Goal: Subscribe to service/newsletter

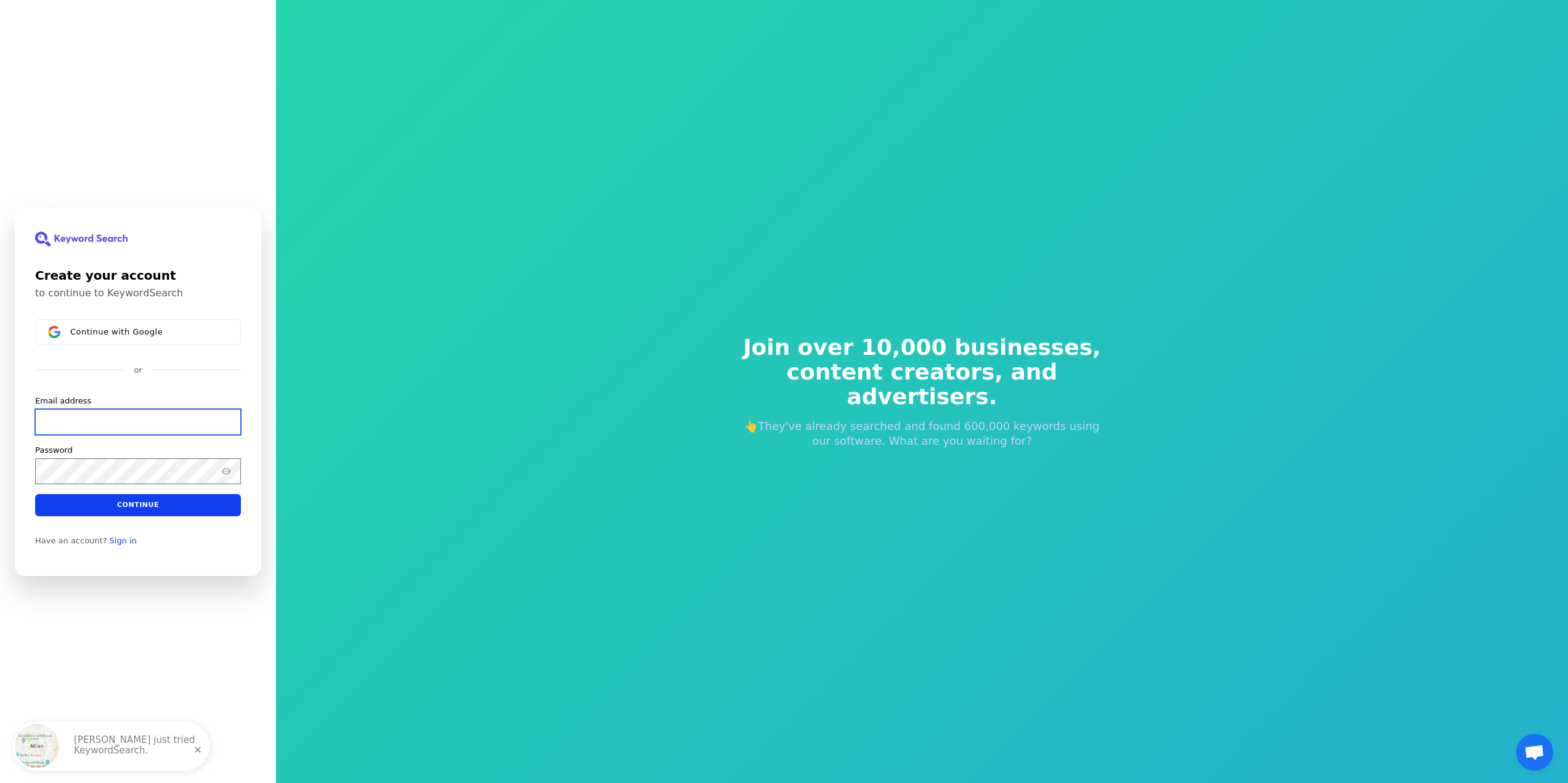
click at [129, 417] on input "Email address" at bounding box center [138, 421] width 206 height 26
paste input "[EMAIL_ADDRESS][DOMAIN_NAME]"
click at [126, 452] on div "Password" at bounding box center [138, 450] width 206 height 11
click at [128, 457] on div "Password" at bounding box center [138, 464] width 206 height 39
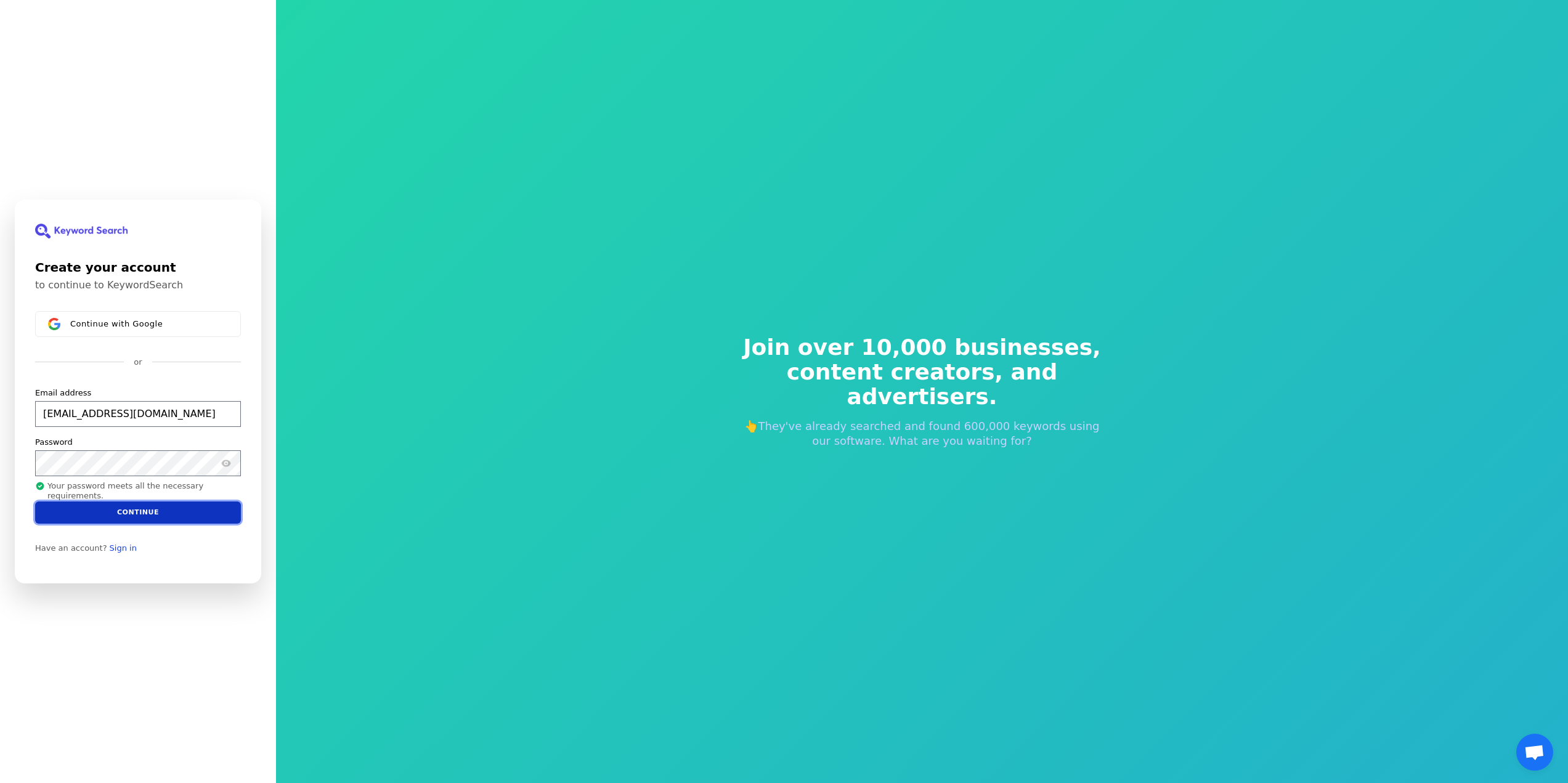
click at [150, 519] on button "Continue" at bounding box center [138, 512] width 206 height 22
type input "[EMAIL_ADDRESS][DOMAIN_NAME]"
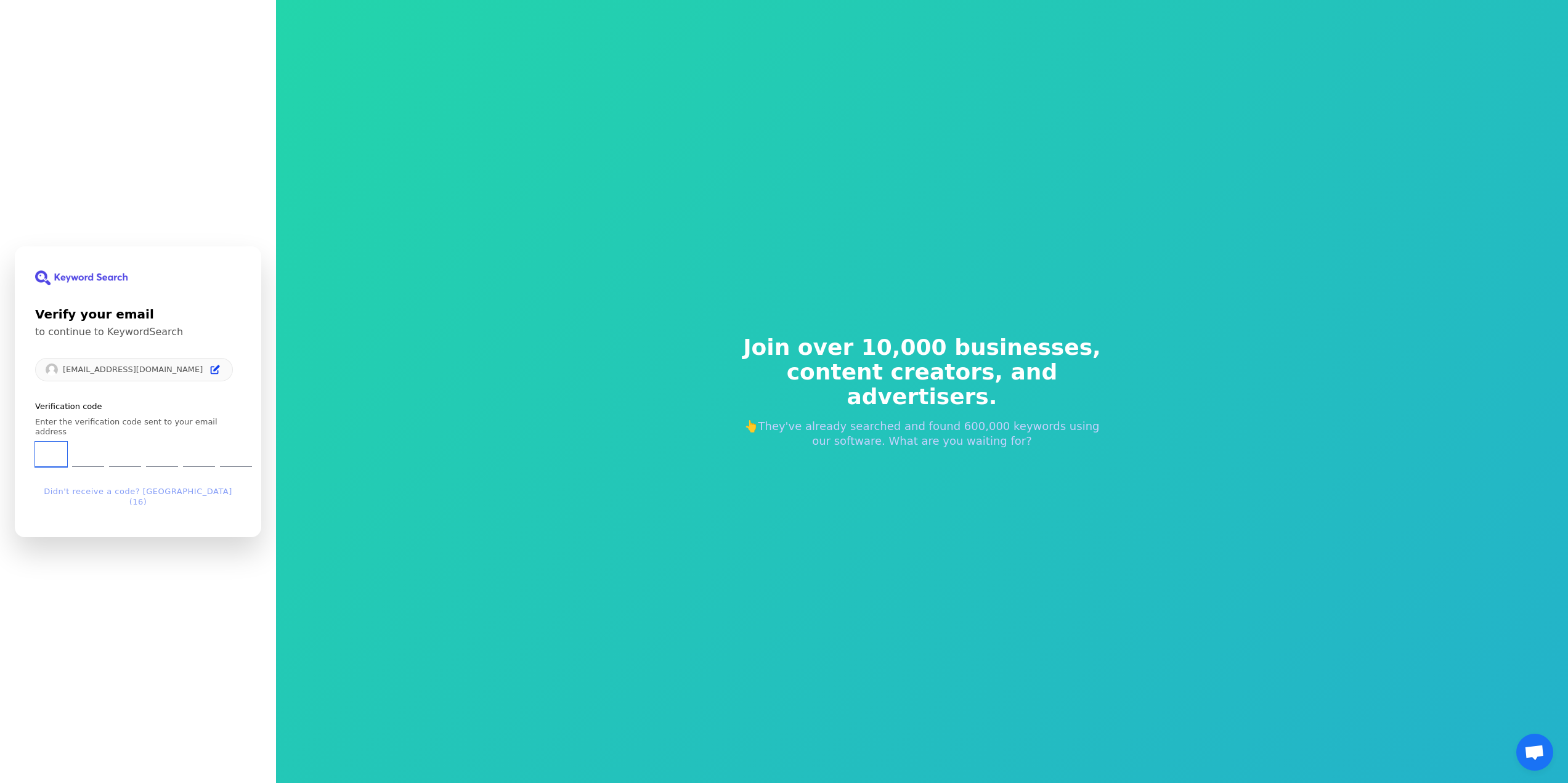
type input "8"
type input "9"
type input "5"
type input "6"
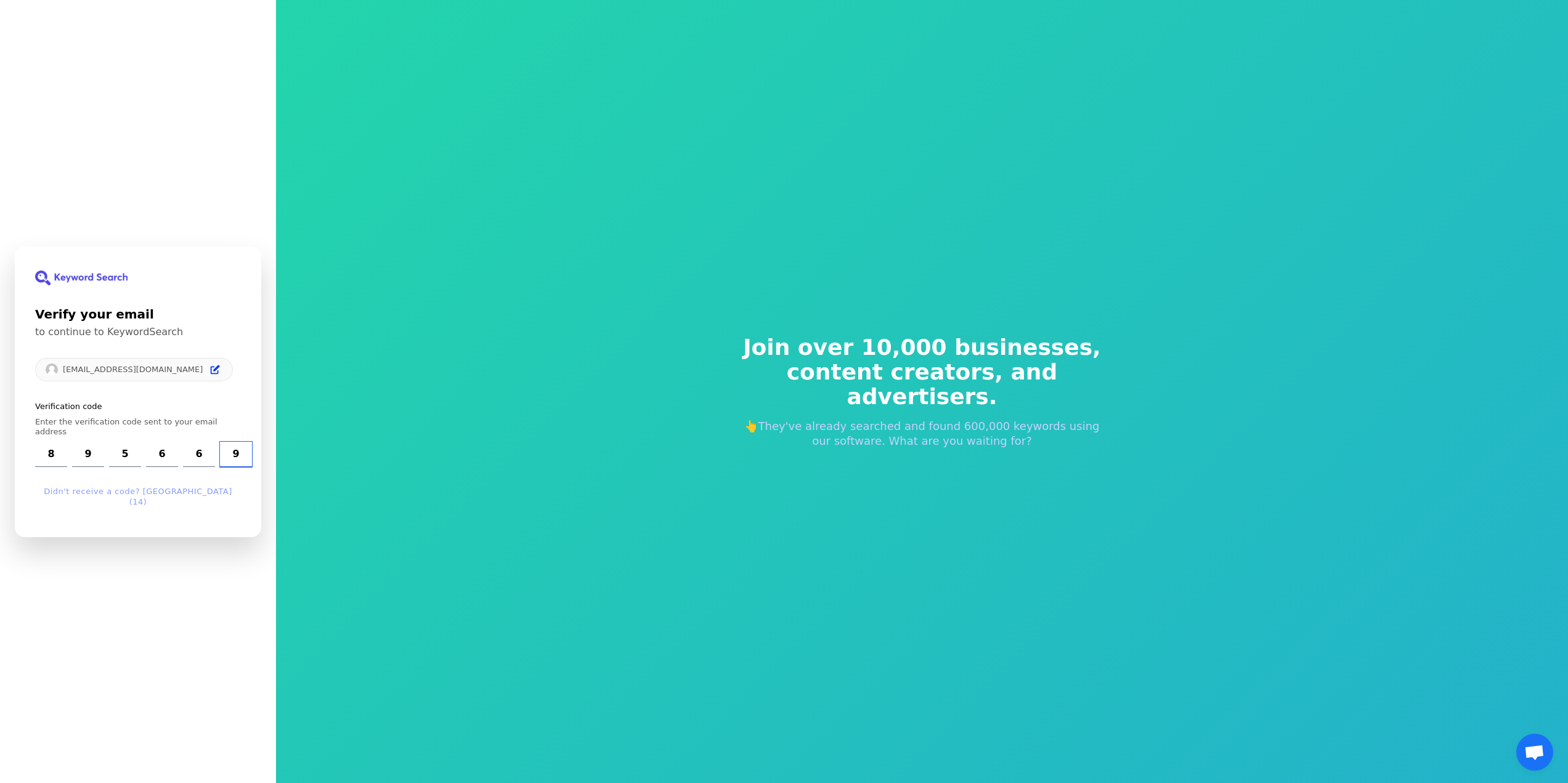
type input "9"
